Goal: Participate in discussion

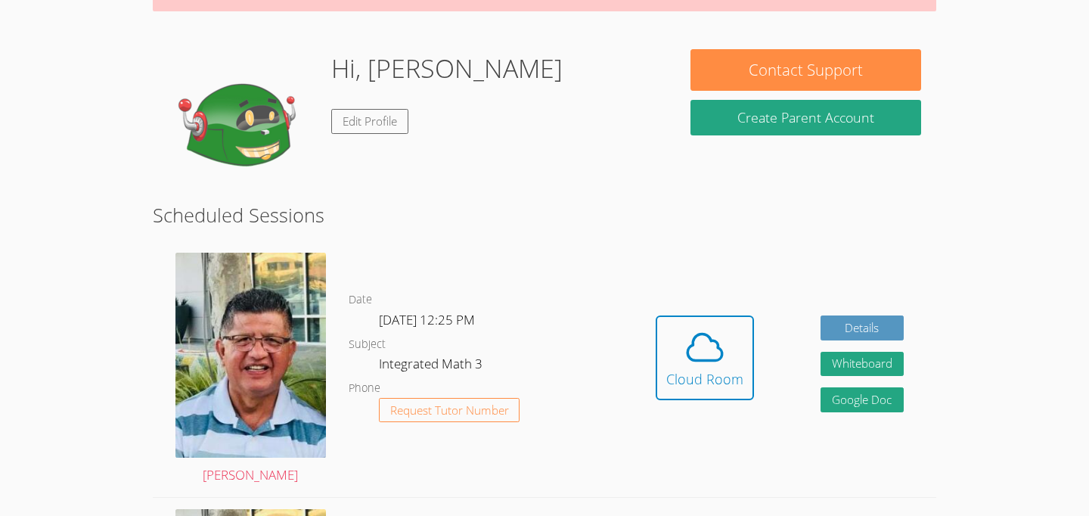
scroll to position [199, 0]
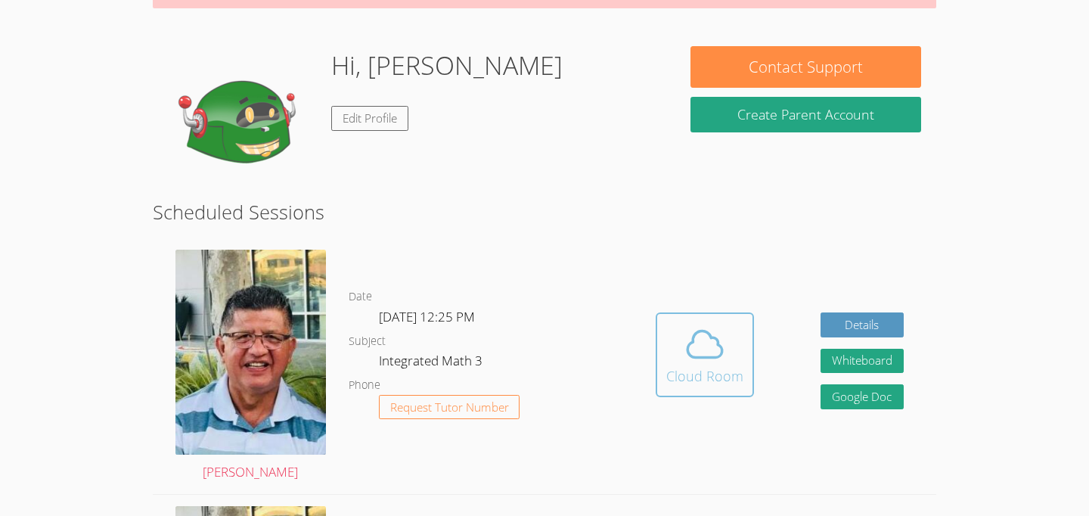
click at [723, 374] on div "Cloud Room" at bounding box center [704, 375] width 77 height 21
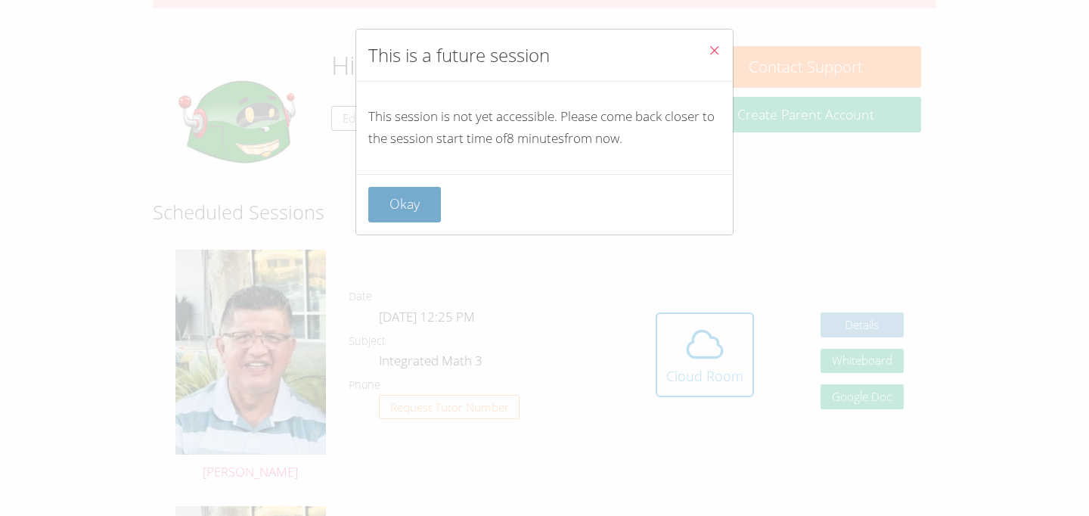
click at [417, 188] on button "Okay" at bounding box center [404, 205] width 73 height 36
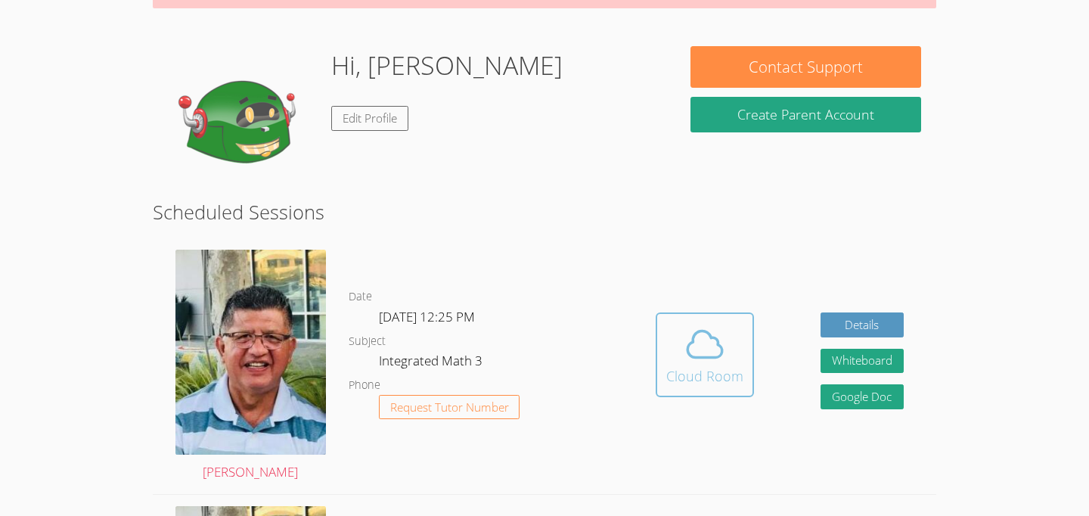
click at [690, 377] on div "Cloud Room" at bounding box center [704, 375] width 77 height 21
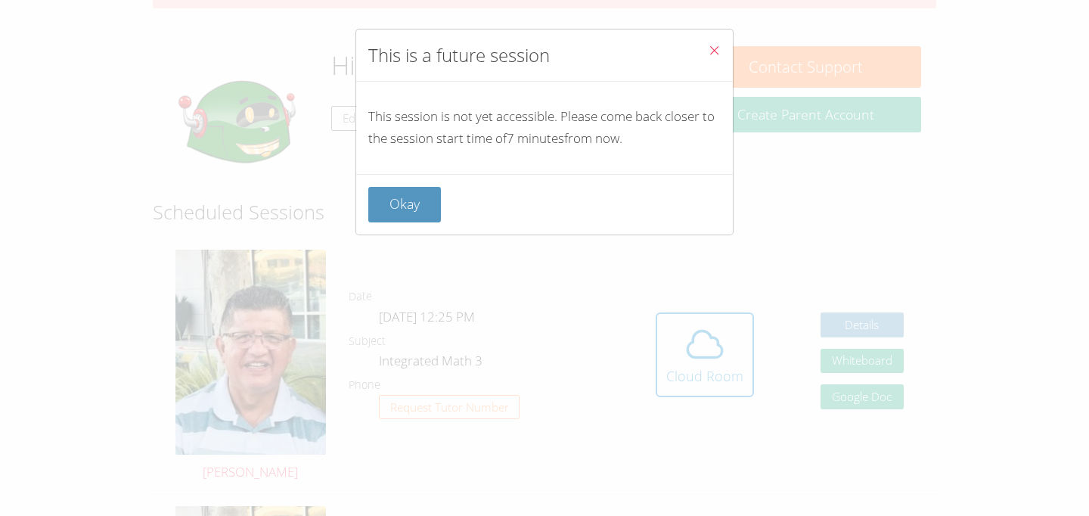
click at [705, 50] on button "Close" at bounding box center [713, 52] width 37 height 46
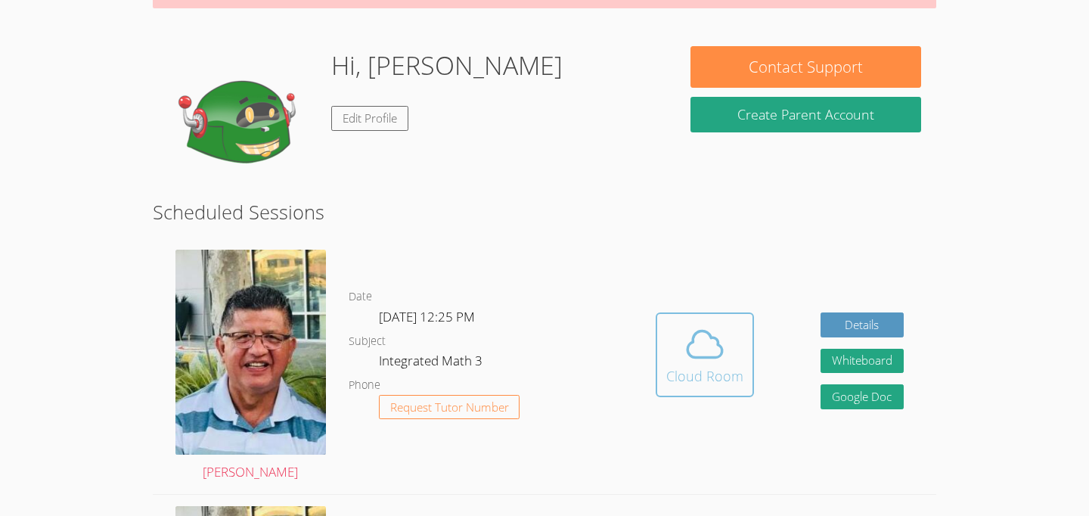
click at [708, 339] on icon at bounding box center [704, 344] width 42 height 42
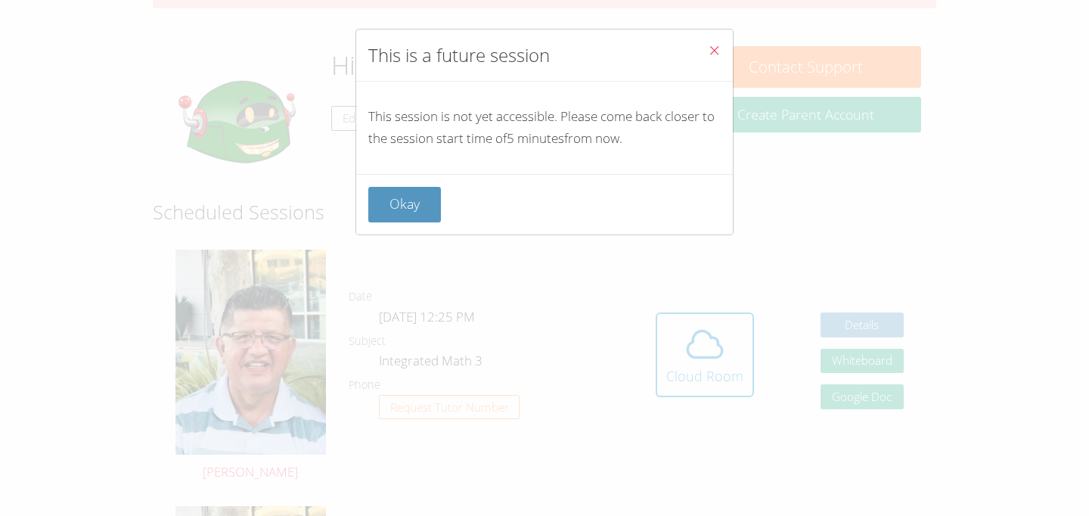
click at [713, 51] on icon "Close" at bounding box center [714, 50] width 13 height 13
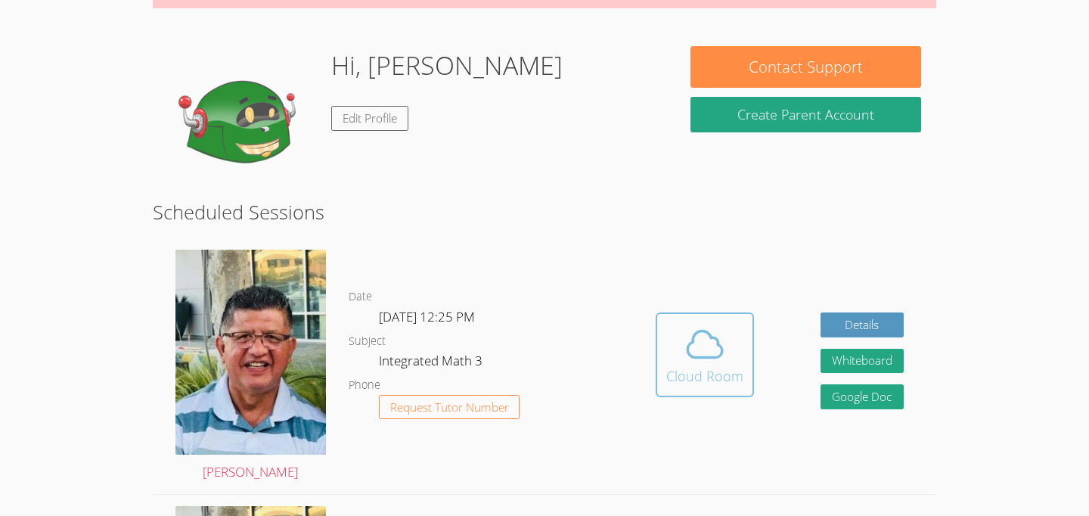
click at [729, 359] on span at bounding box center [704, 344] width 77 height 42
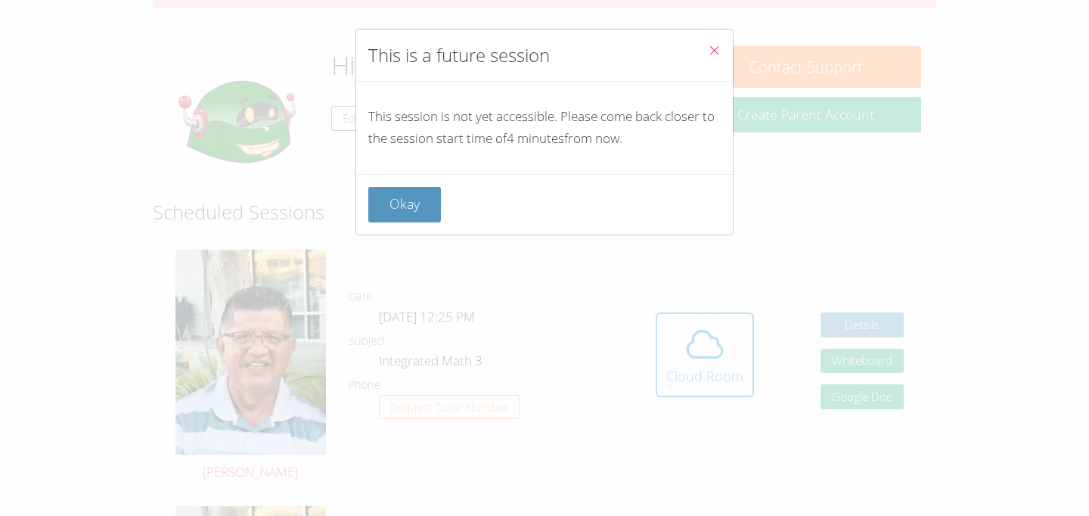
click at [719, 54] on icon "Close" at bounding box center [714, 50] width 13 height 13
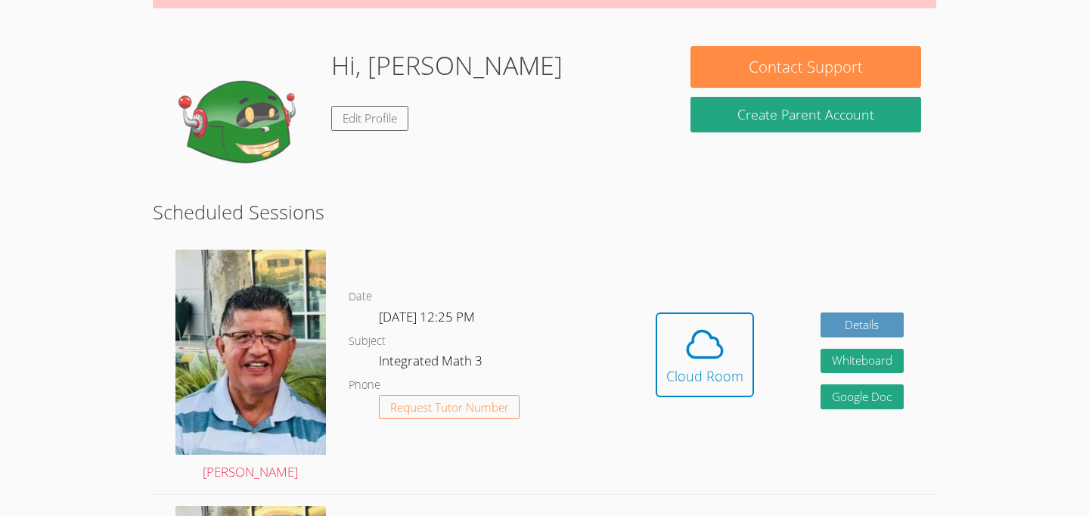
click at [710, 404] on link "Cloud Room" at bounding box center [704, 360] width 98 height 96
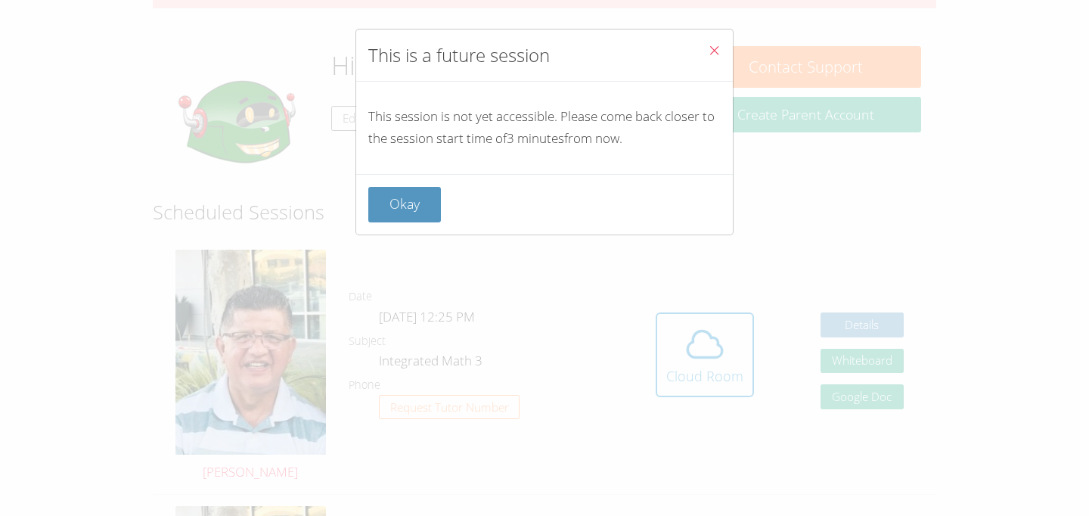
click at [704, 376] on div "This is a future session This session is not yet accessible. Please come back c…" at bounding box center [544, 258] width 1089 height 516
click at [433, 221] on button "Okay" at bounding box center [404, 205] width 73 height 36
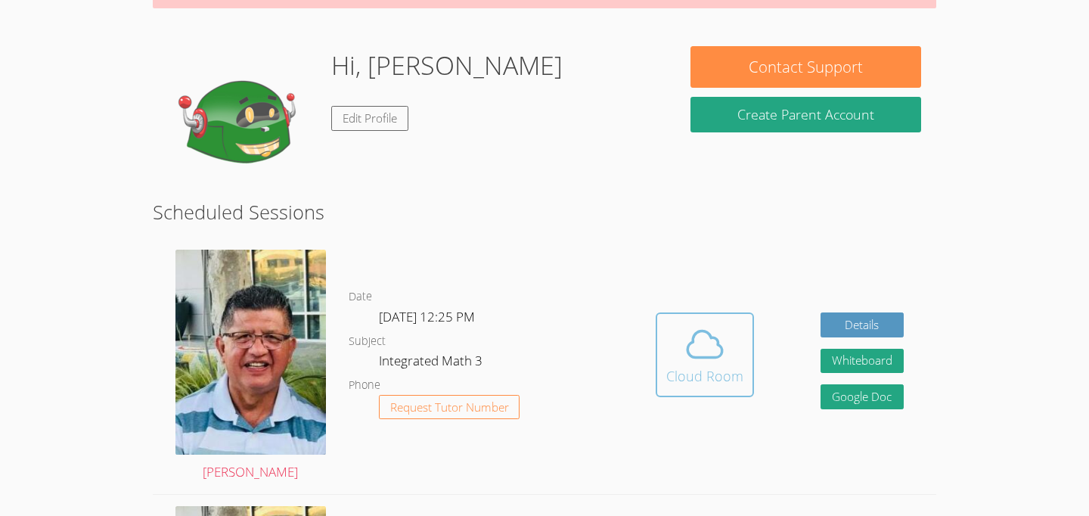
click at [718, 356] on icon at bounding box center [705, 344] width 35 height 26
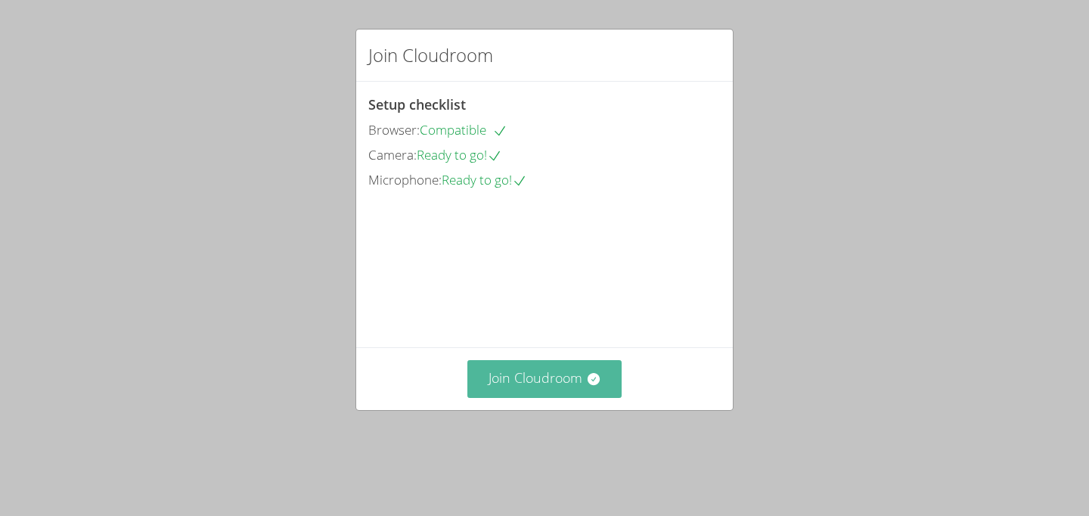
click at [513, 397] on button "Join Cloudroom" at bounding box center [544, 378] width 155 height 37
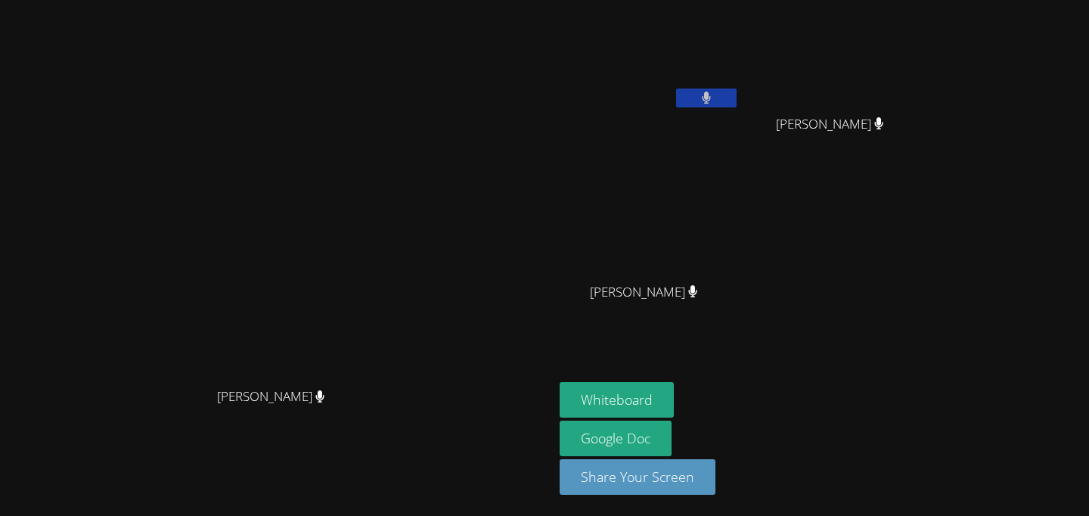
click at [736, 100] on button at bounding box center [706, 97] width 60 height 19
click at [739, 103] on video at bounding box center [649, 56] width 180 height 101
click at [736, 91] on button at bounding box center [706, 97] width 60 height 19
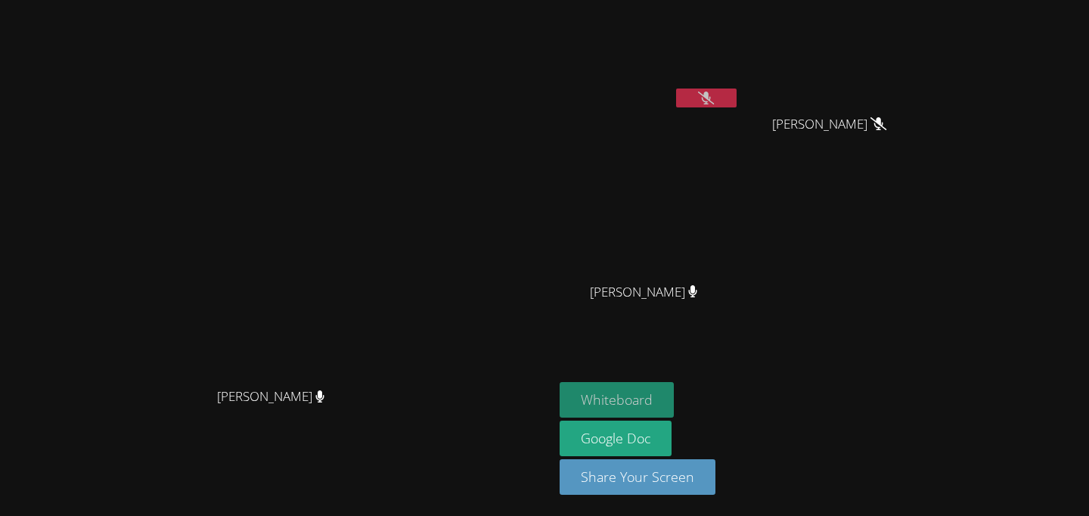
click at [674, 408] on button "Whiteboard" at bounding box center [616, 400] width 114 height 36
click at [736, 107] on div at bounding box center [706, 99] width 60 height 23
click at [736, 107] on button at bounding box center [706, 97] width 60 height 19
click at [736, 106] on button at bounding box center [706, 97] width 60 height 19
click at [390, 342] on video at bounding box center [276, 228] width 227 height 305
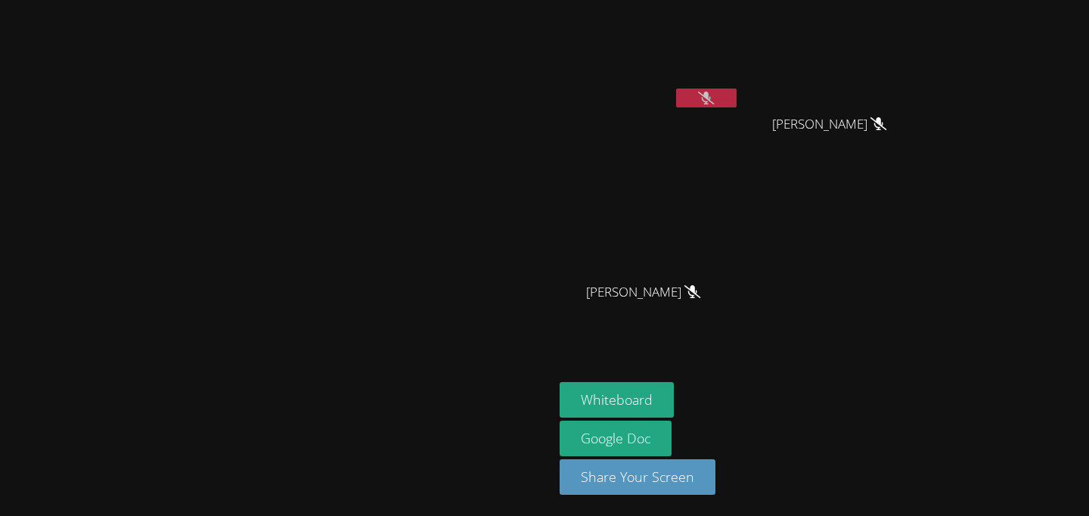
click at [736, 105] on button at bounding box center [706, 97] width 60 height 19
click at [711, 96] on icon at bounding box center [705, 97] width 9 height 13
click at [714, 96] on icon at bounding box center [706, 97] width 16 height 13
click at [736, 98] on button at bounding box center [706, 97] width 60 height 19
click at [739, 110] on div "[PERSON_NAME]" at bounding box center [649, 60] width 180 height 108
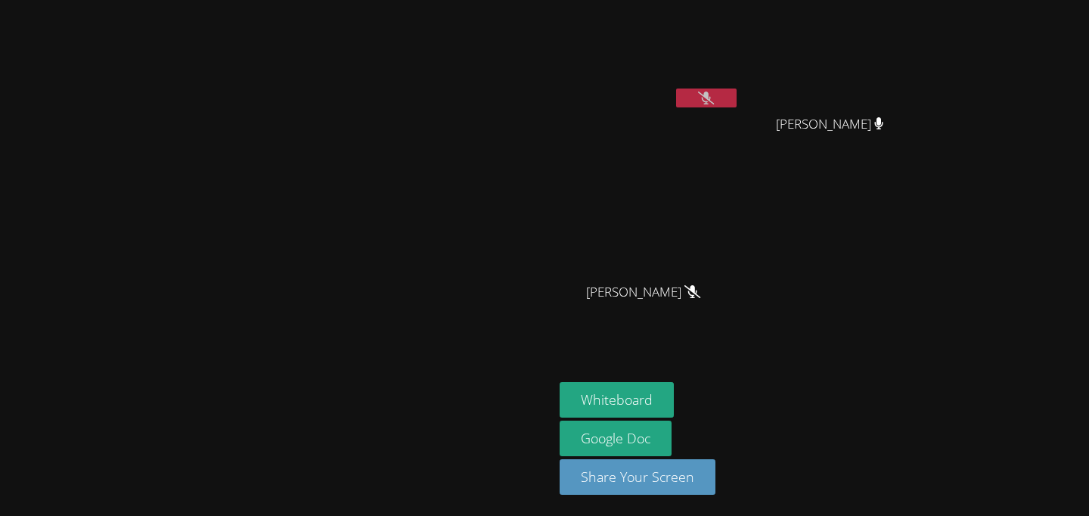
click at [736, 104] on button at bounding box center [706, 97] width 60 height 19
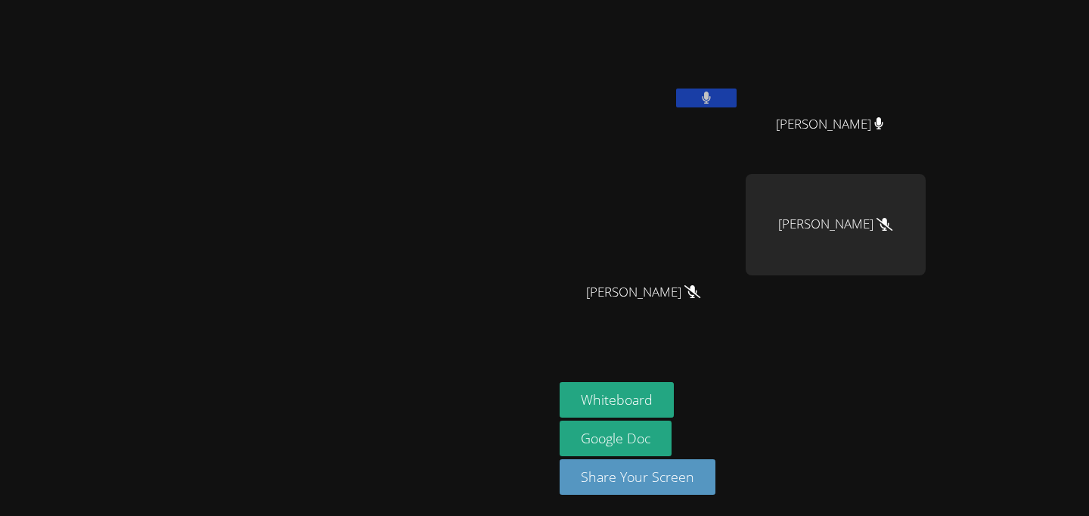
click at [736, 103] on button at bounding box center [706, 97] width 60 height 19
click at [736, 99] on button at bounding box center [706, 97] width 60 height 19
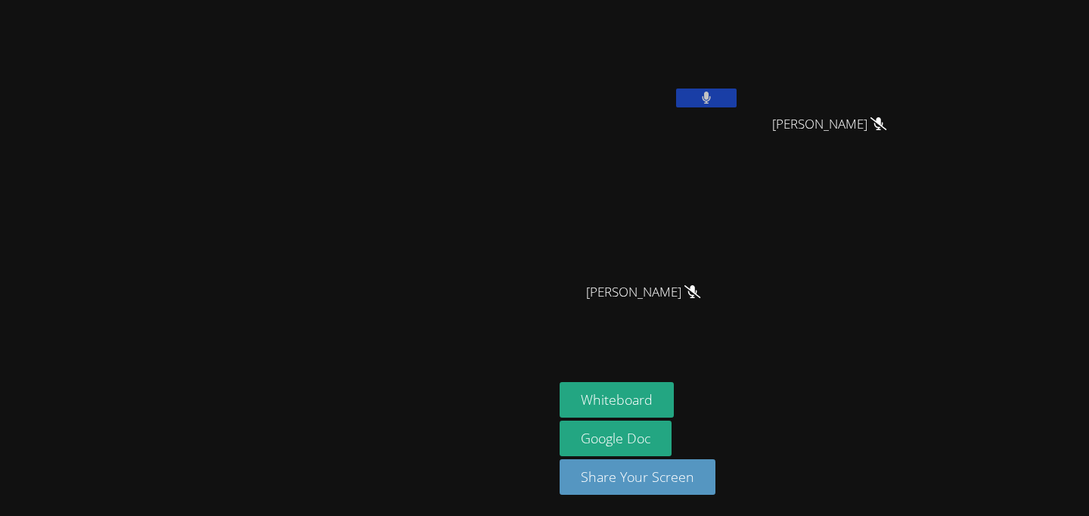
click at [711, 94] on icon at bounding box center [706, 97] width 10 height 13
click at [714, 94] on icon at bounding box center [706, 97] width 16 height 13
click at [711, 94] on icon at bounding box center [706, 97] width 10 height 13
click at [714, 94] on icon at bounding box center [706, 97] width 16 height 13
click at [711, 94] on icon at bounding box center [706, 97] width 10 height 13
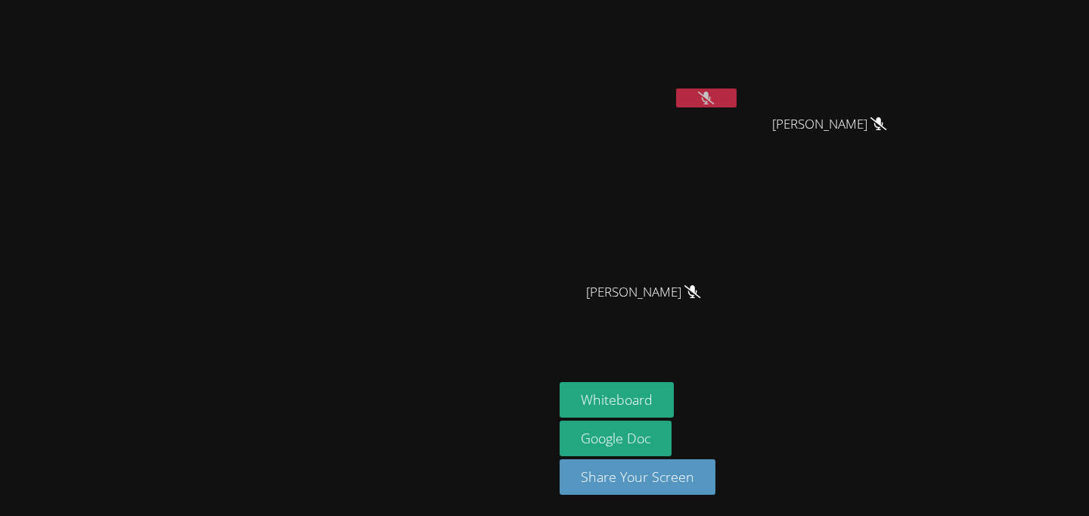
click at [714, 94] on icon at bounding box center [706, 97] width 16 height 13
click at [711, 94] on icon at bounding box center [705, 97] width 9 height 13
click at [714, 94] on icon at bounding box center [706, 97] width 16 height 13
click at [711, 94] on icon at bounding box center [705, 97] width 9 height 13
click at [739, 321] on div "[PERSON_NAME]" at bounding box center [649, 305] width 180 height 60
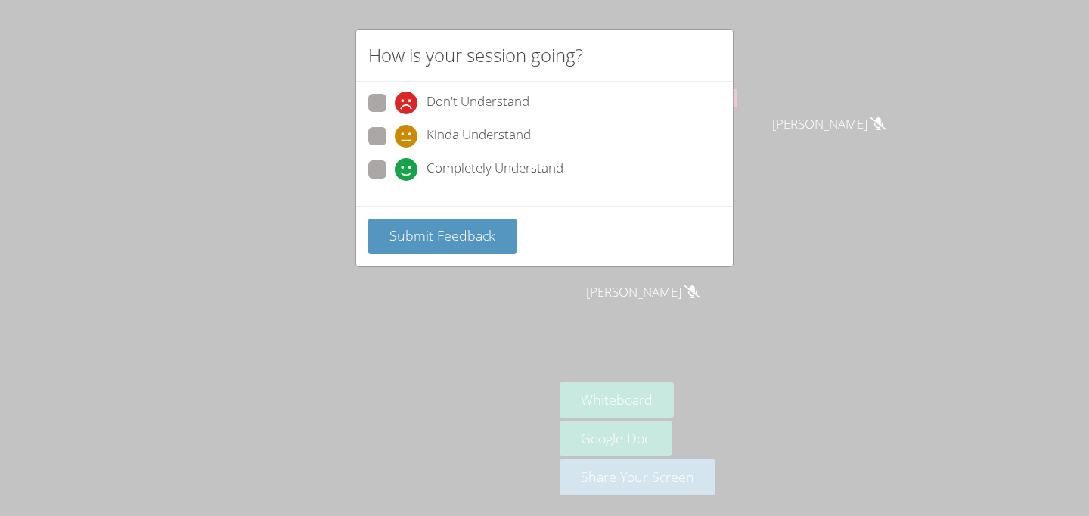
click at [395, 147] on span at bounding box center [395, 147] width 0 height 0
click at [395, 132] on input "Kinda Understand" at bounding box center [401, 133] width 13 height 13
radio input "true"
click at [404, 241] on span "Submit Feedback" at bounding box center [442, 235] width 106 height 18
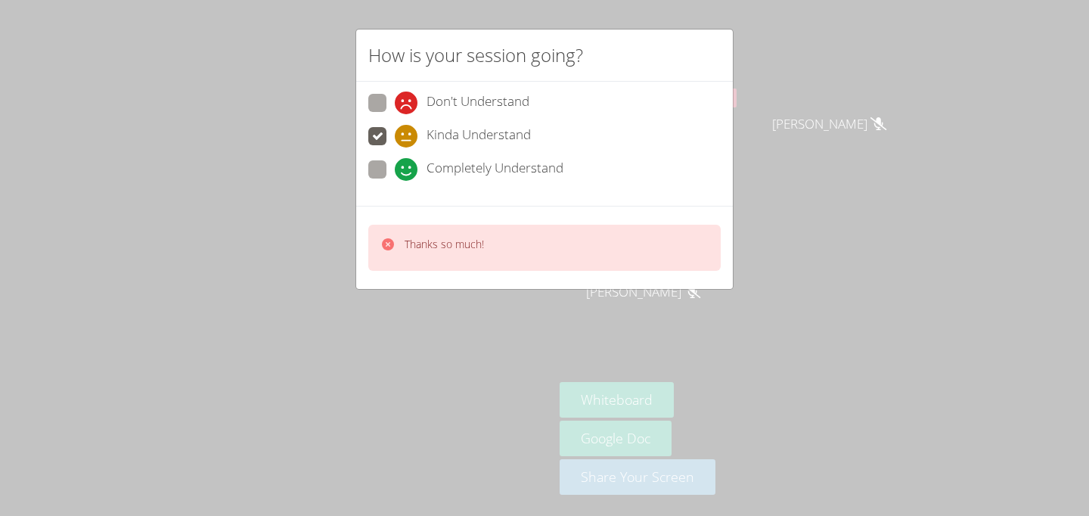
click at [412, 265] on div "Thanks so much!" at bounding box center [544, 248] width 352 height 46
click at [410, 262] on div "Thanks so much!" at bounding box center [544, 248] width 352 height 46
click at [401, 256] on div "Thanks so much!" at bounding box center [432, 248] width 104 height 22
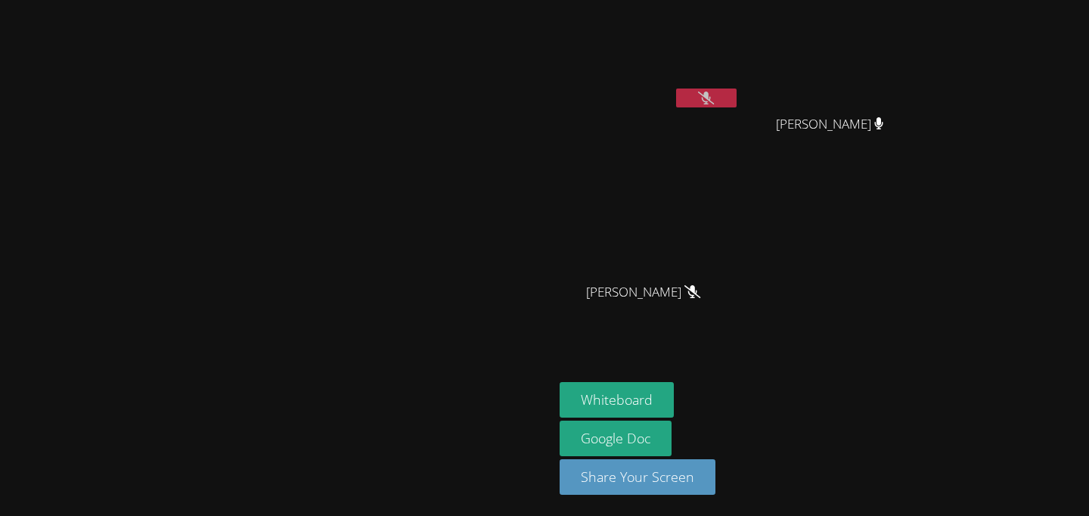
click at [714, 92] on icon at bounding box center [706, 97] width 16 height 13
click at [736, 104] on button at bounding box center [706, 97] width 60 height 19
click at [736, 101] on button at bounding box center [706, 97] width 60 height 19
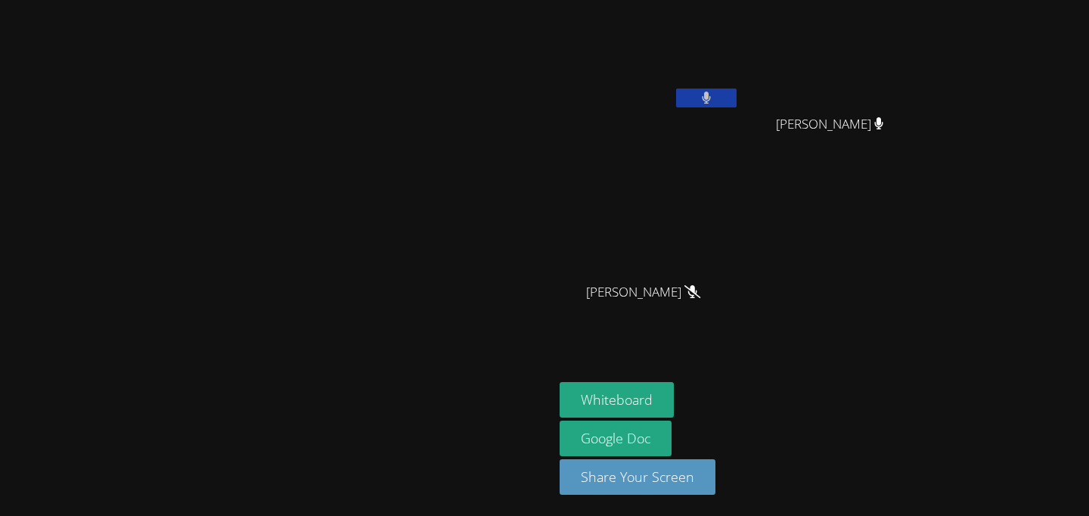
click at [736, 101] on button at bounding box center [706, 97] width 60 height 19
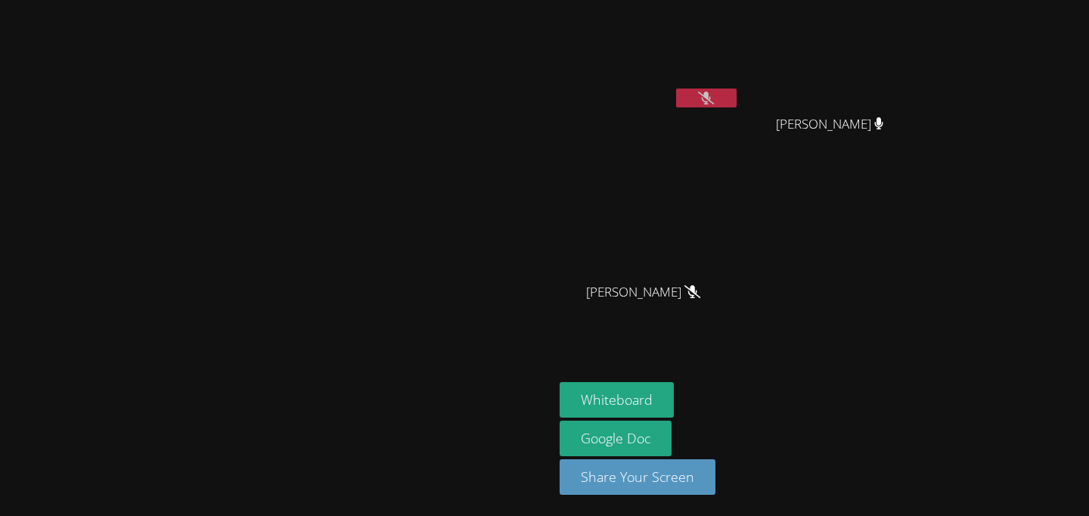
click at [736, 101] on button at bounding box center [706, 97] width 60 height 19
click at [736, 98] on button at bounding box center [706, 97] width 60 height 19
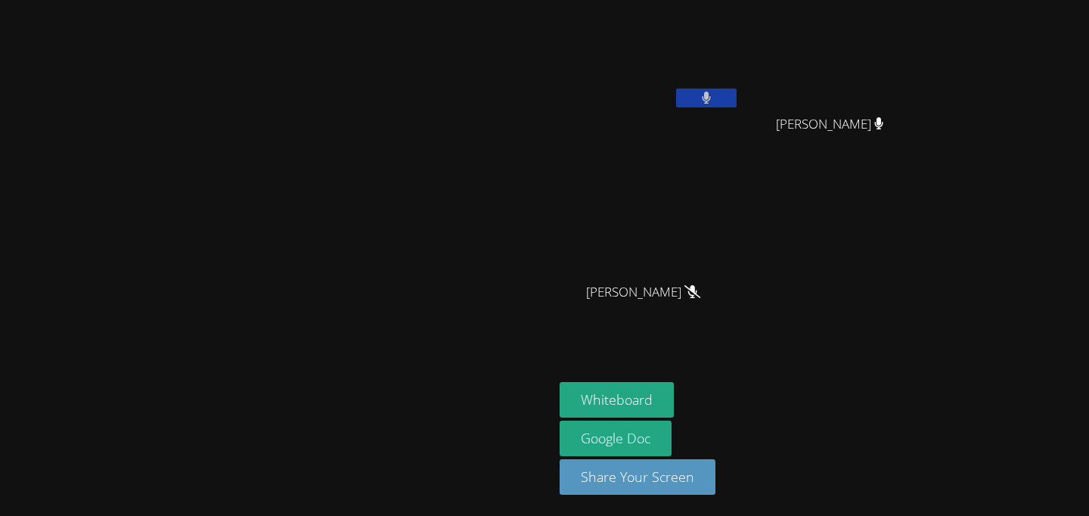
click at [736, 98] on button at bounding box center [706, 97] width 60 height 19
